Goal: Check status: Check status

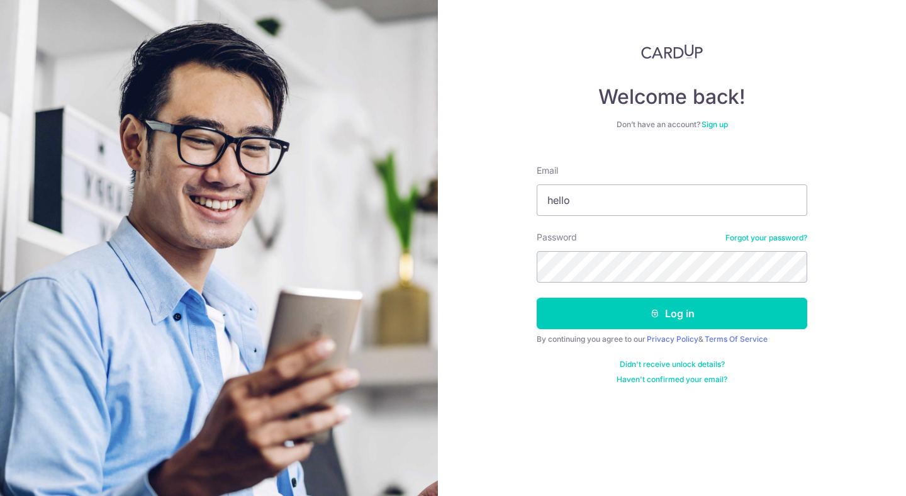
type input "[EMAIL_ADDRESS][DOMAIN_NAME]"
click at [537, 298] on button "Log in" at bounding box center [672, 313] width 271 height 31
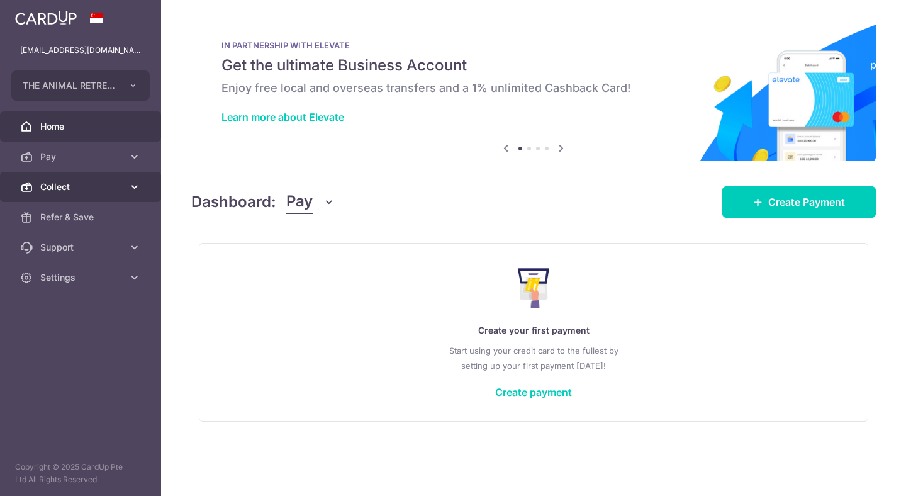
click at [108, 193] on span "Collect" at bounding box center [81, 187] width 83 height 13
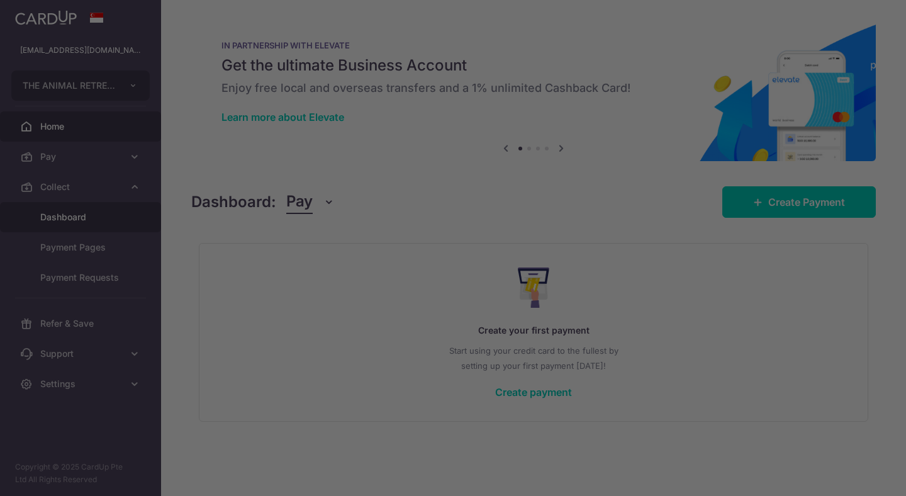
click at [99, 223] on div at bounding box center [457, 250] width 915 height 501
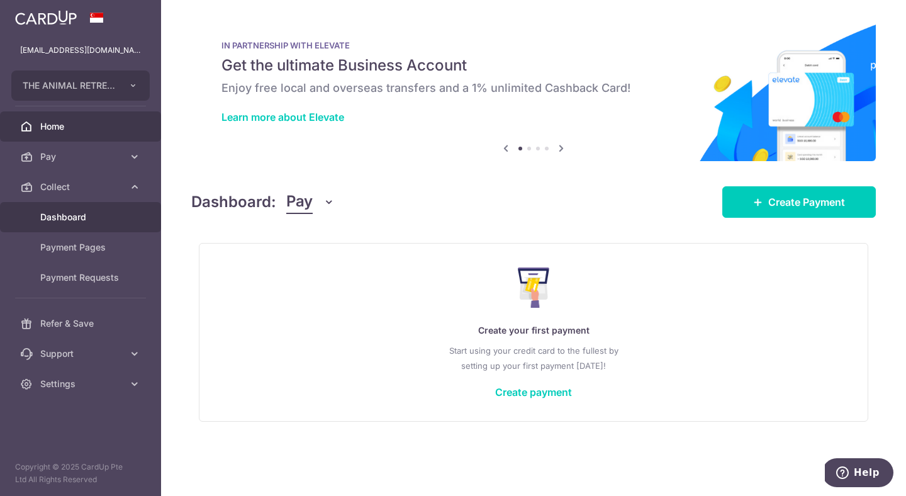
click at [70, 222] on span "Dashboard" at bounding box center [81, 217] width 83 height 13
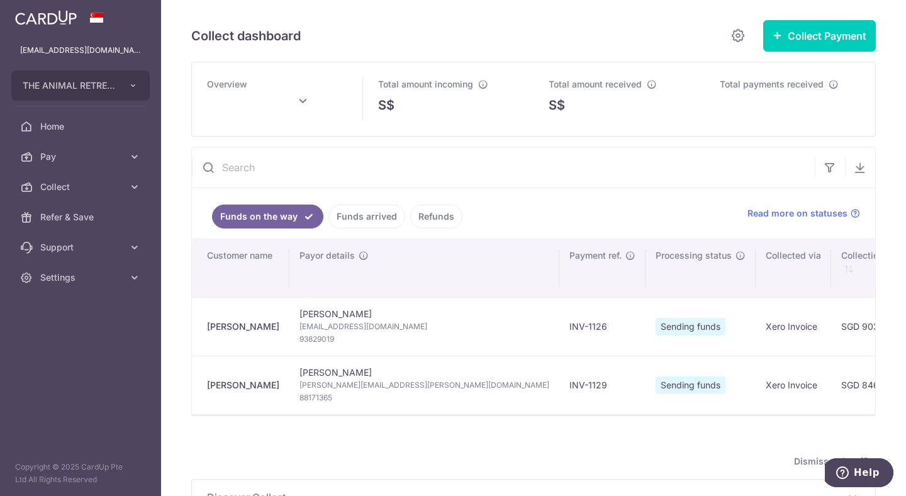
click at [361, 213] on link "Funds arrived" at bounding box center [367, 217] width 77 height 24
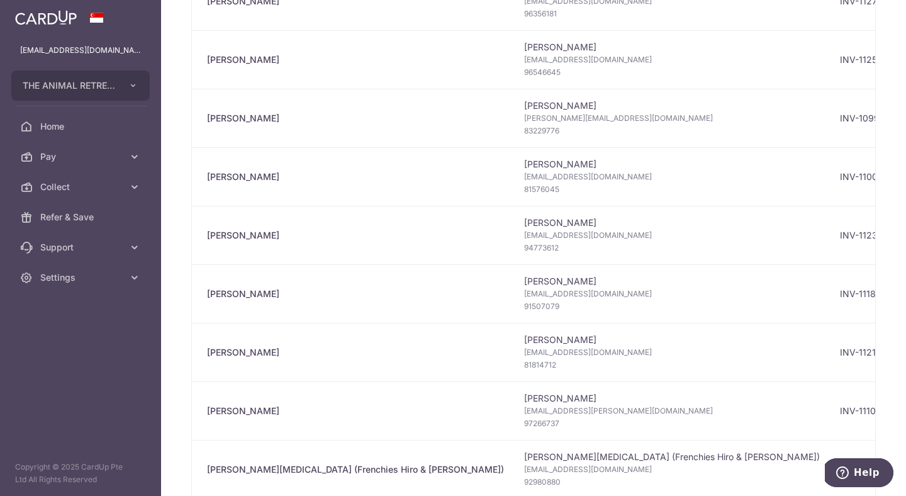
scroll to position [620, 0]
type input "[DATE]"
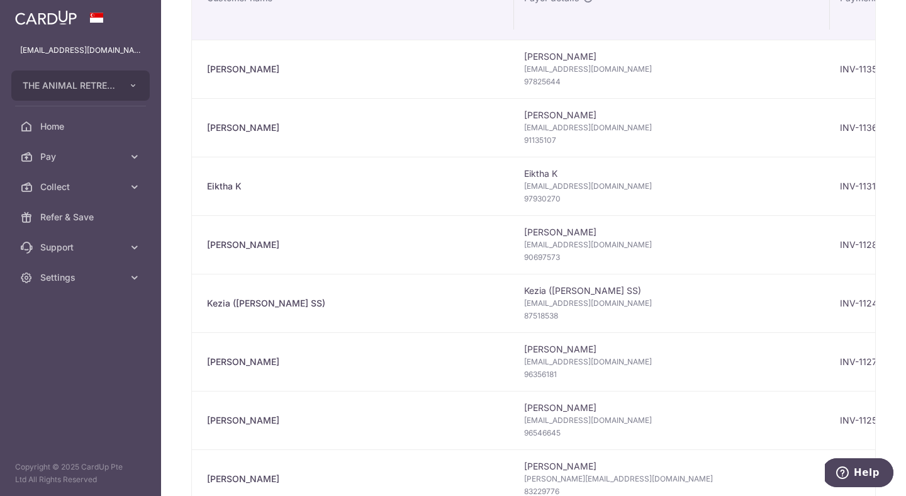
scroll to position [0, 0]
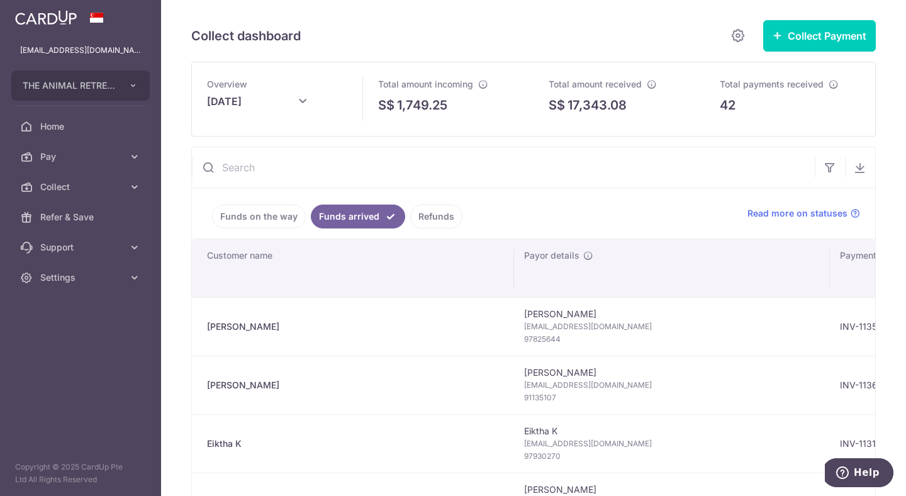
click at [441, 170] on input "text" at bounding box center [503, 167] width 623 height 40
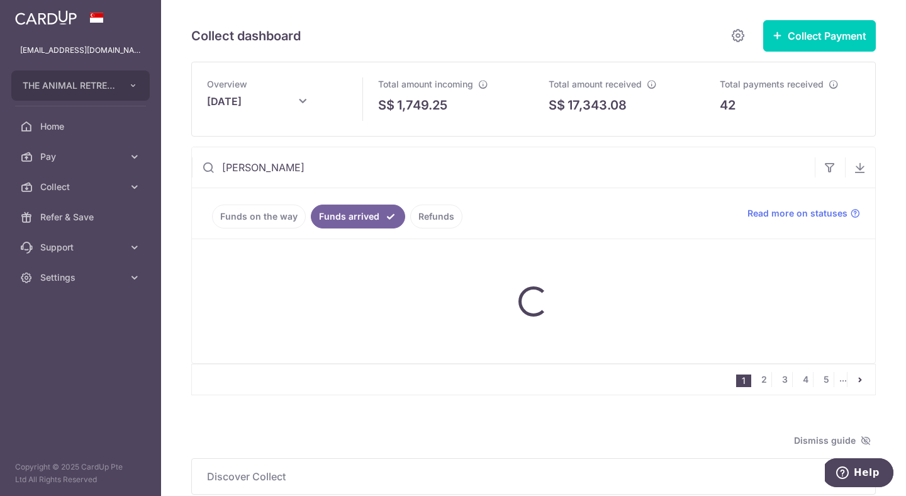
type input "[PERSON_NAME]"
